Goal: Book appointment/travel/reservation

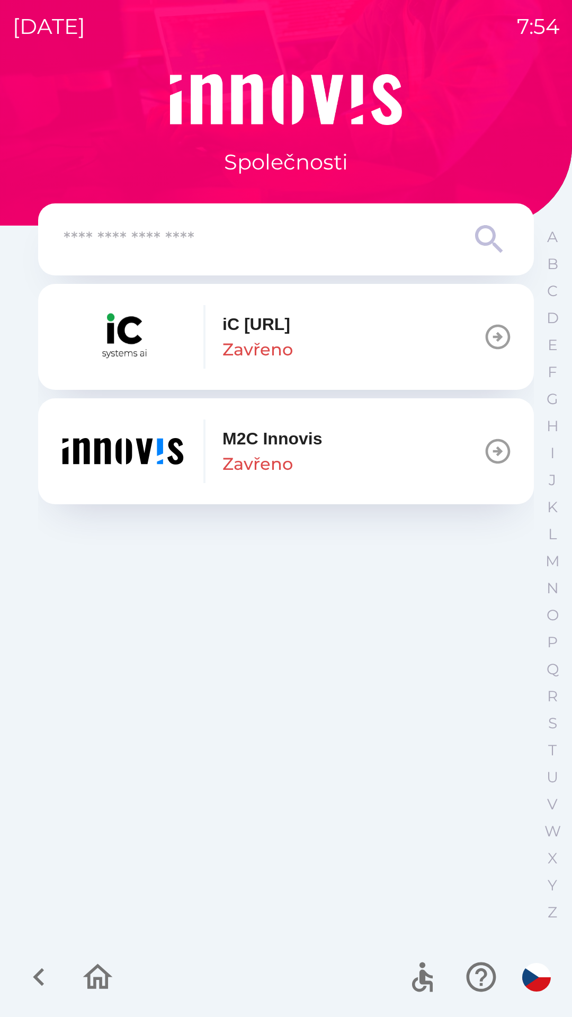
click at [357, 453] on button "M2C [PERSON_NAME]" at bounding box center [286, 451] width 496 height 106
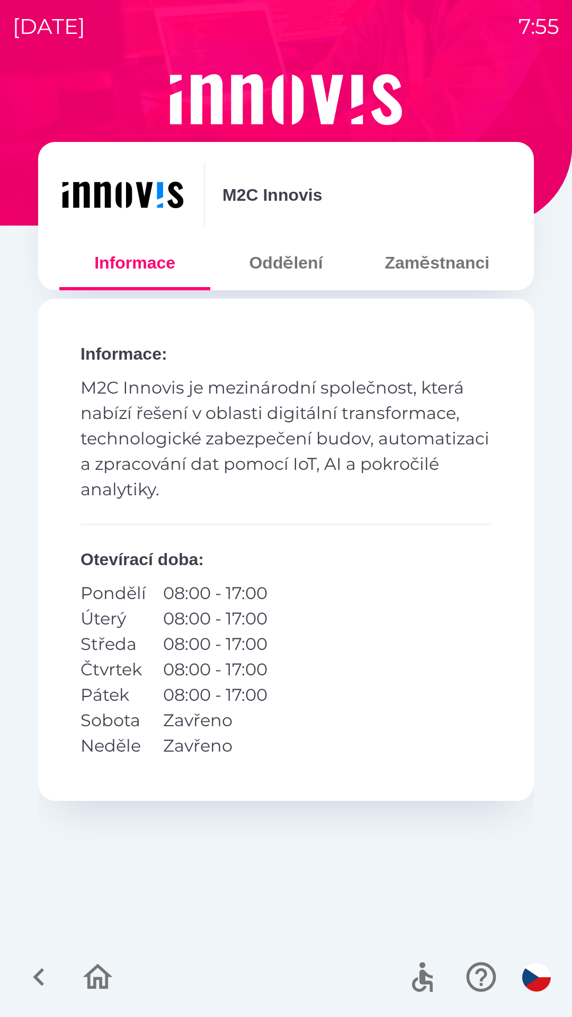
click at [442, 273] on button "Zaměstnanci" at bounding box center [437, 263] width 151 height 38
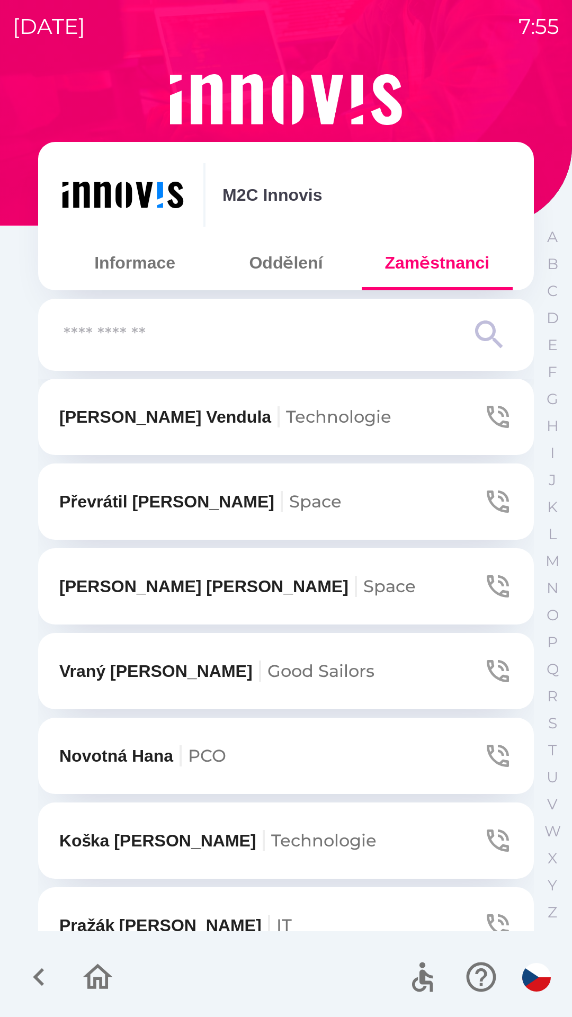
scroll to position [1103, 0]
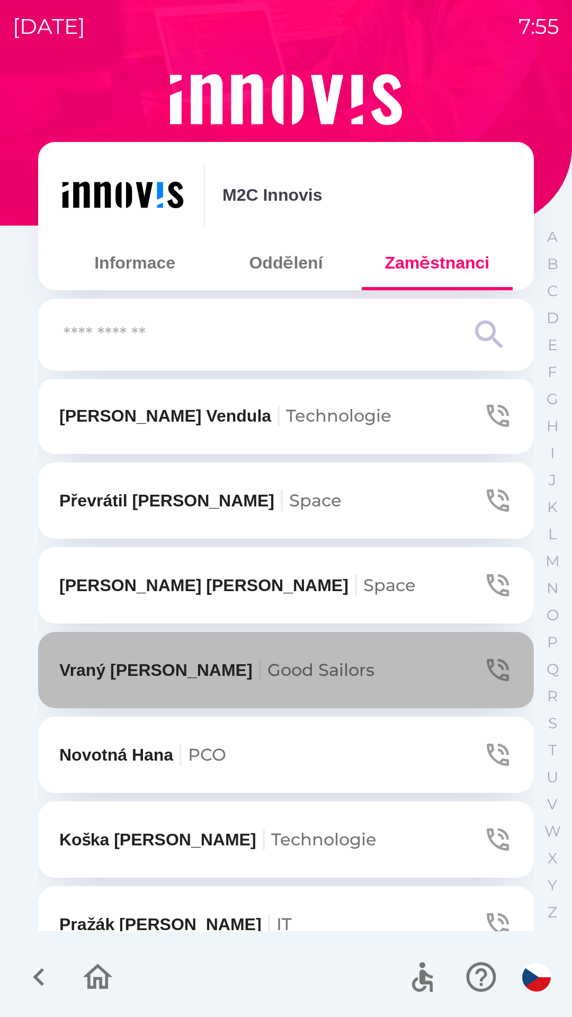
click at [320, 662] on button "Vraný [PERSON_NAME] Good Sailors" at bounding box center [286, 670] width 496 height 76
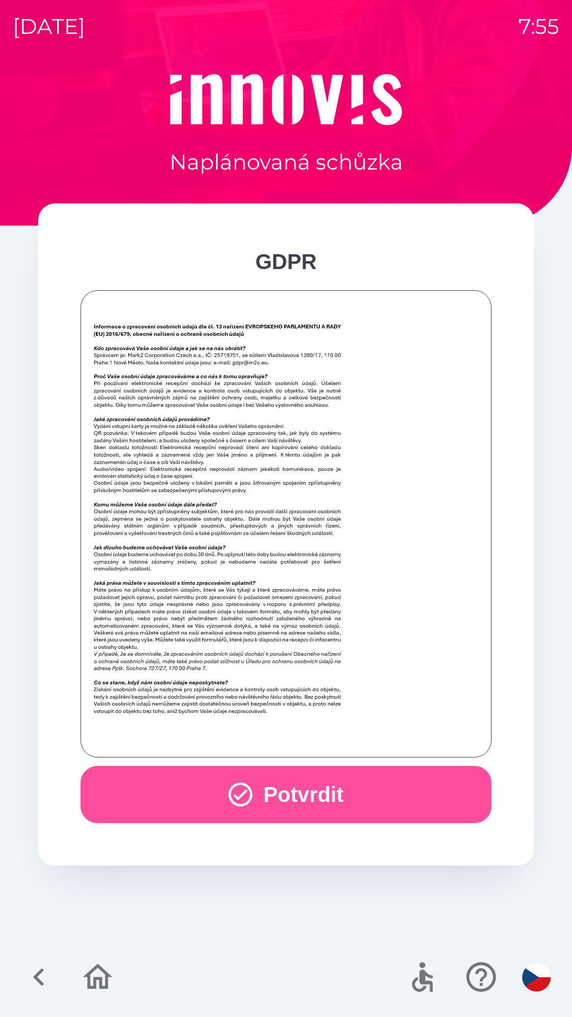
click at [130, 786] on button "Potvrdit" at bounding box center [285, 794] width 411 height 57
